Goal: Browse casually: Explore the website without a specific task or goal

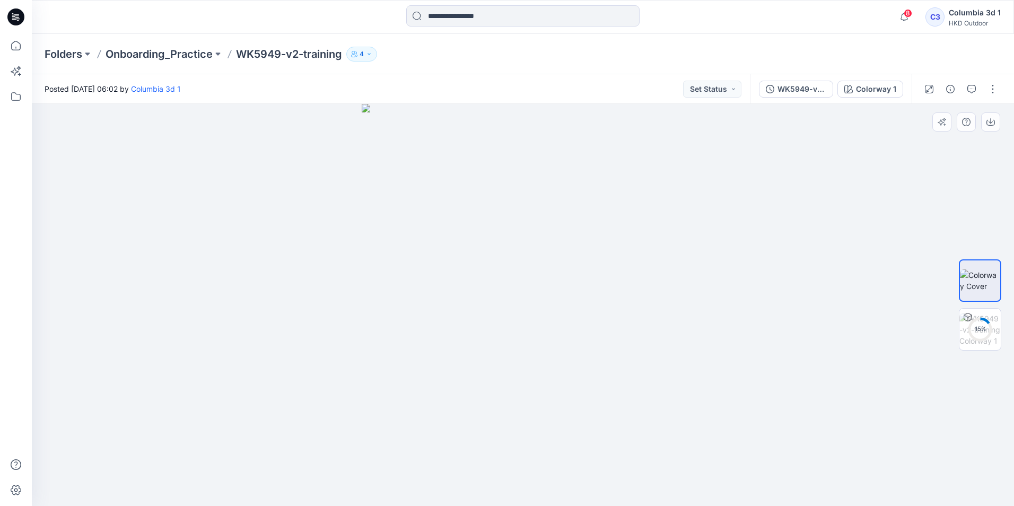
drag, startPoint x: 523, startPoint y: 423, endPoint x: 541, endPoint y: 472, distance: 51.8
click at [539, 474] on img at bounding box center [523, 305] width 323 height 402
click at [983, 326] on img at bounding box center [979, 329] width 41 height 33
click at [984, 276] on img at bounding box center [979, 280] width 41 height 22
drag, startPoint x: 704, startPoint y: 312, endPoint x: 603, endPoint y: 342, distance: 106.1
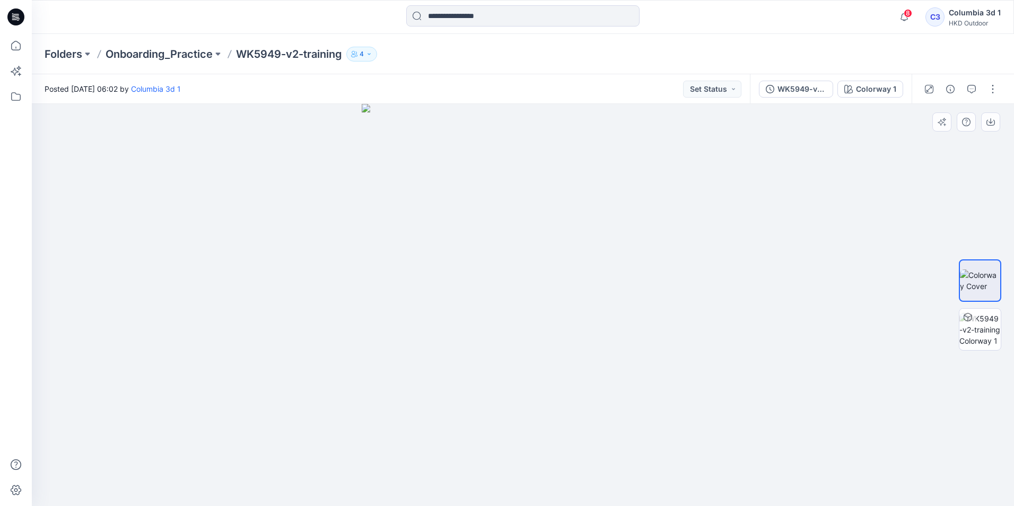
click at [603, 342] on div at bounding box center [523, 305] width 982 height 402
drag, startPoint x: 409, startPoint y: 212, endPoint x: 397, endPoint y: 210, distance: 12.3
click at [402, 212] on img at bounding box center [523, 305] width 323 height 402
click at [392, 210] on img at bounding box center [523, 305] width 323 height 402
drag, startPoint x: 398, startPoint y: 184, endPoint x: 395, endPoint y: 189, distance: 6.2
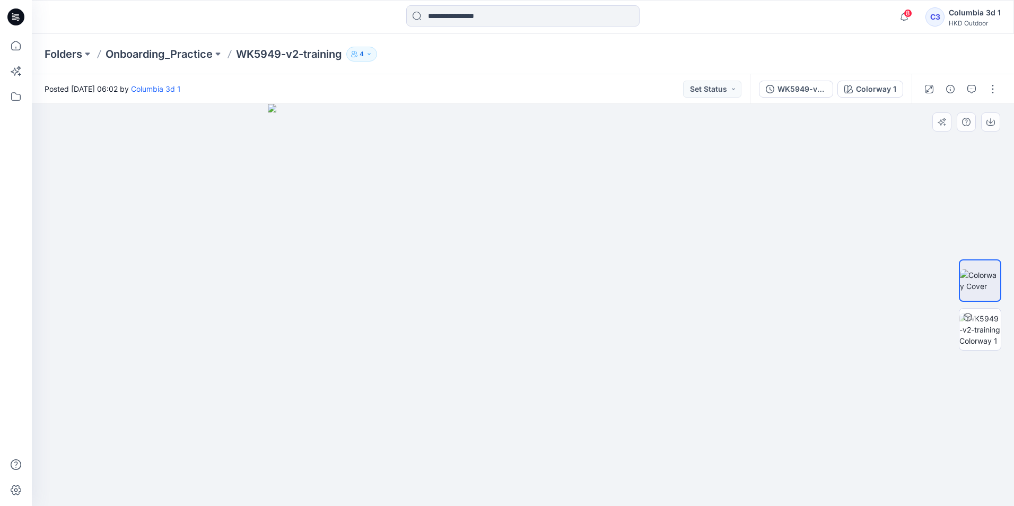
click at [395, 189] on img at bounding box center [523, 305] width 510 height 402
drag, startPoint x: 689, startPoint y: 372, endPoint x: 952, endPoint y: 314, distance: 269.5
click at [691, 371] on div at bounding box center [523, 305] width 982 height 402
click at [983, 329] on img at bounding box center [979, 329] width 41 height 33
